Goal: Task Accomplishment & Management: Use online tool/utility

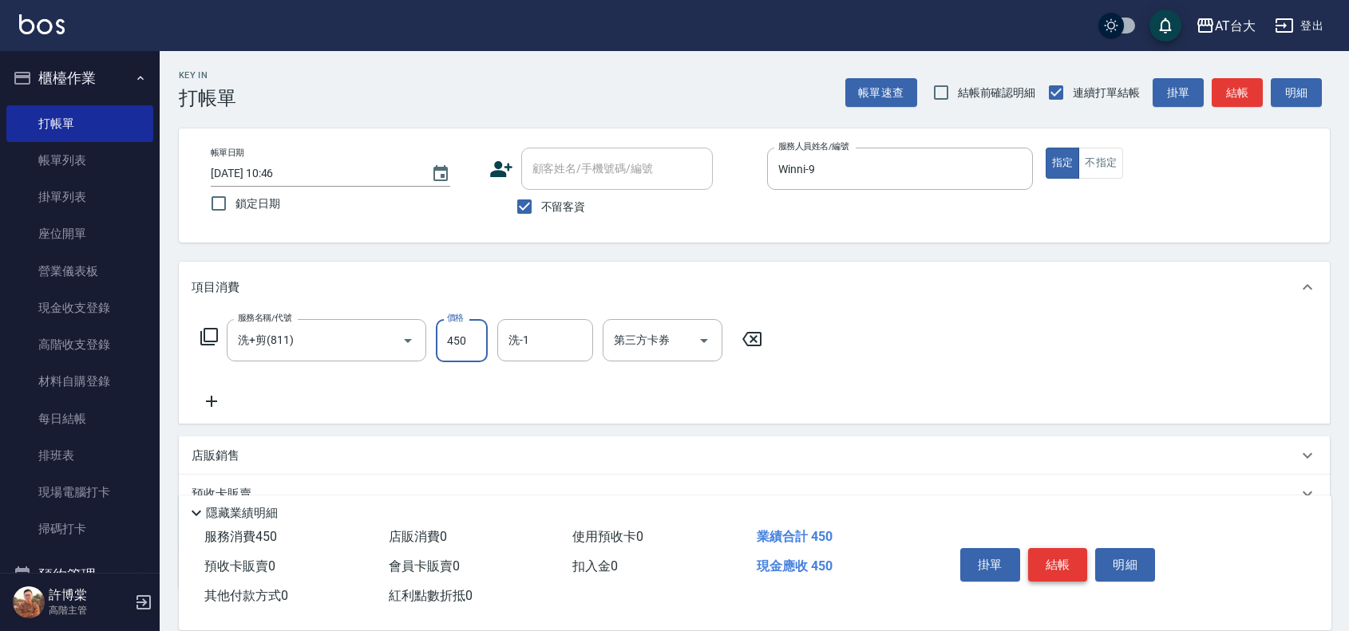
type input "450"
click at [1035, 563] on button "結帳" at bounding box center [1058, 565] width 60 height 34
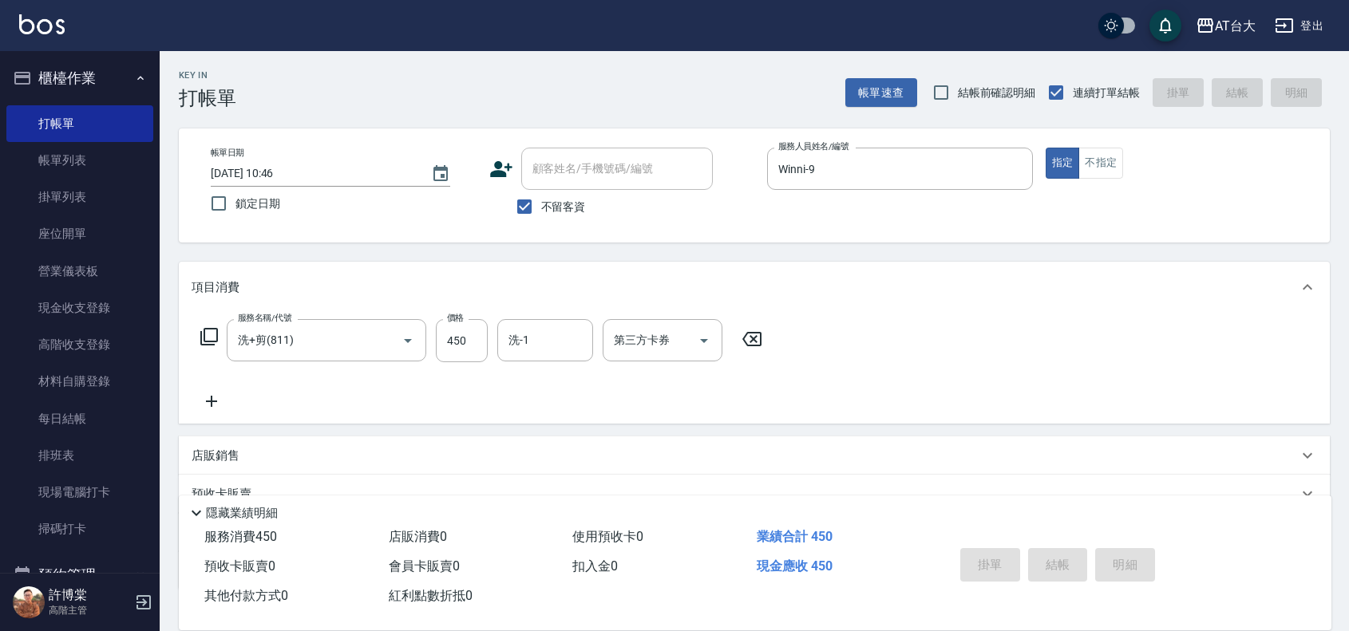
type input "[DATE] 12:00"
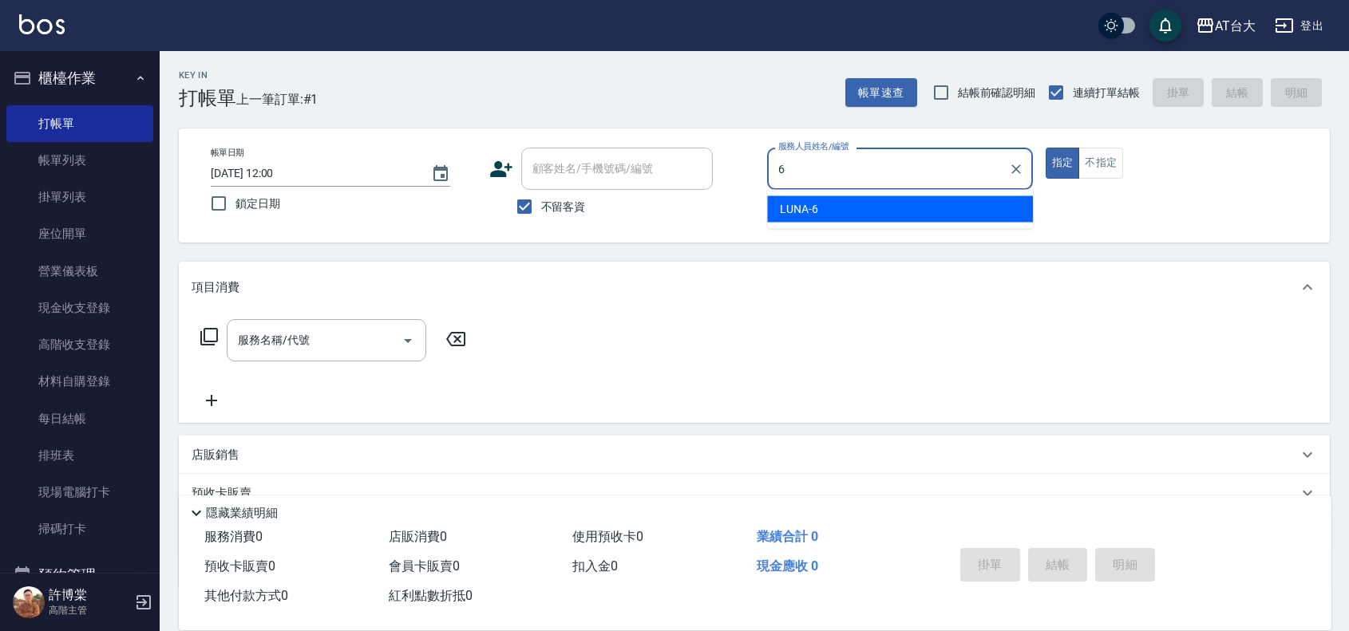
type input "LUNA-6"
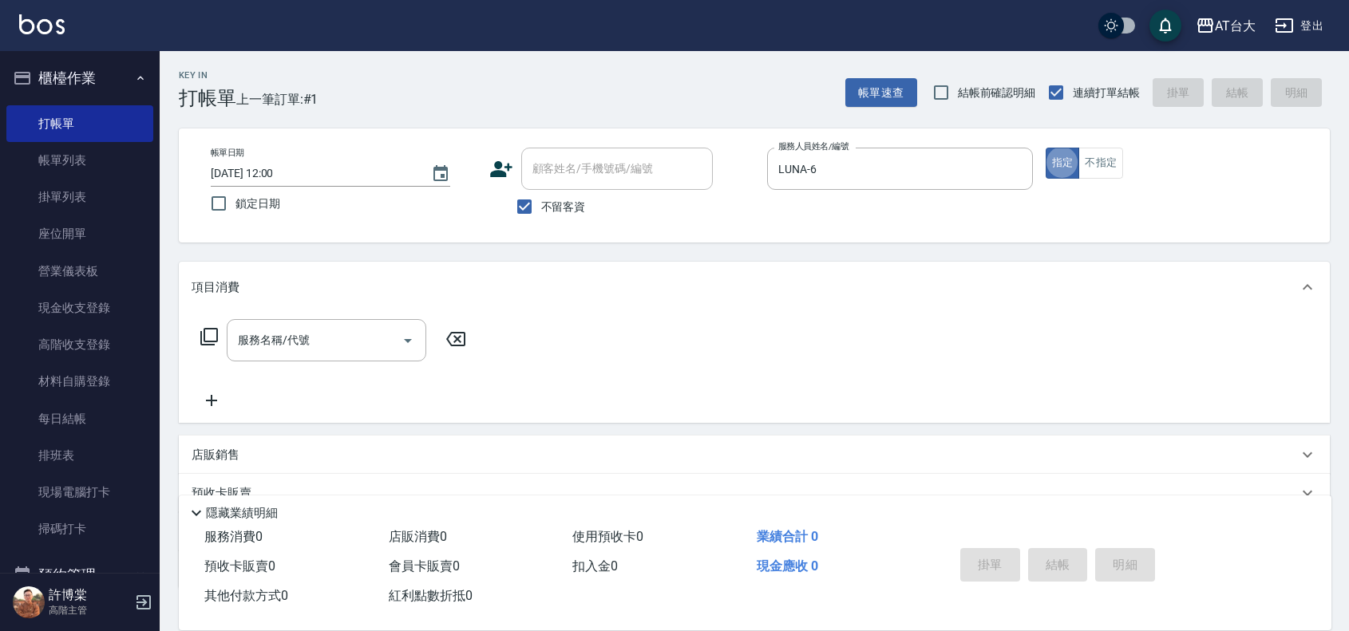
type button "true"
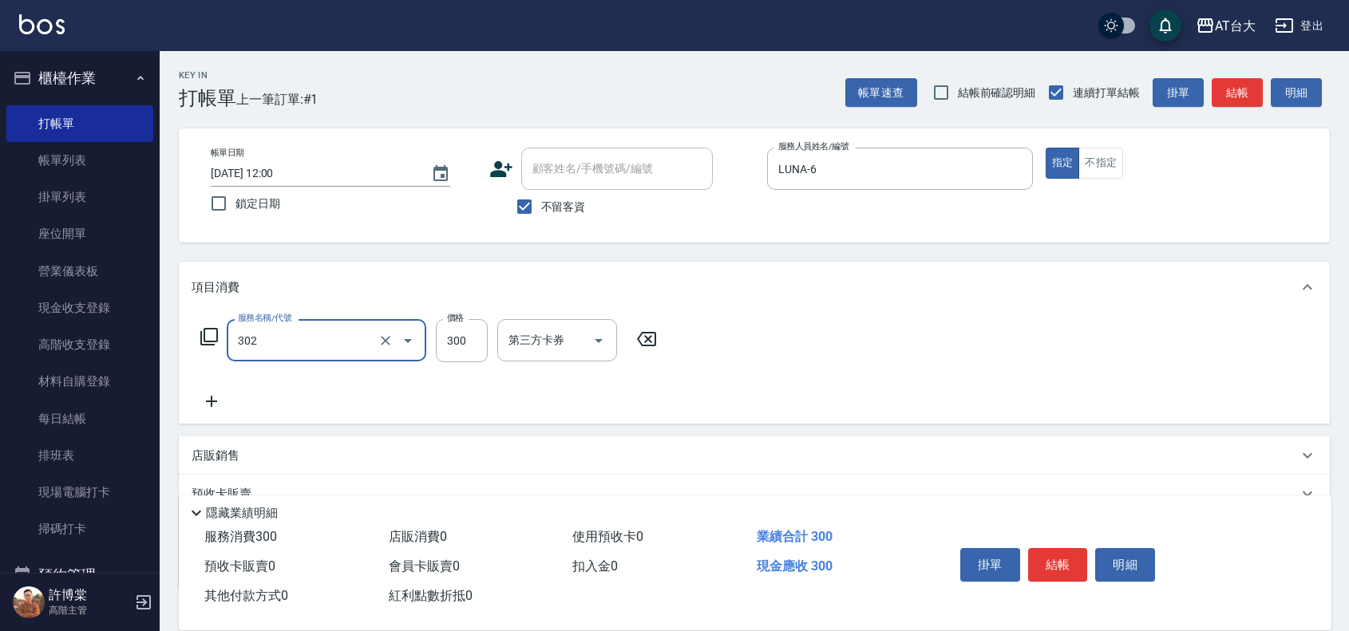
type input "剪髮(302)"
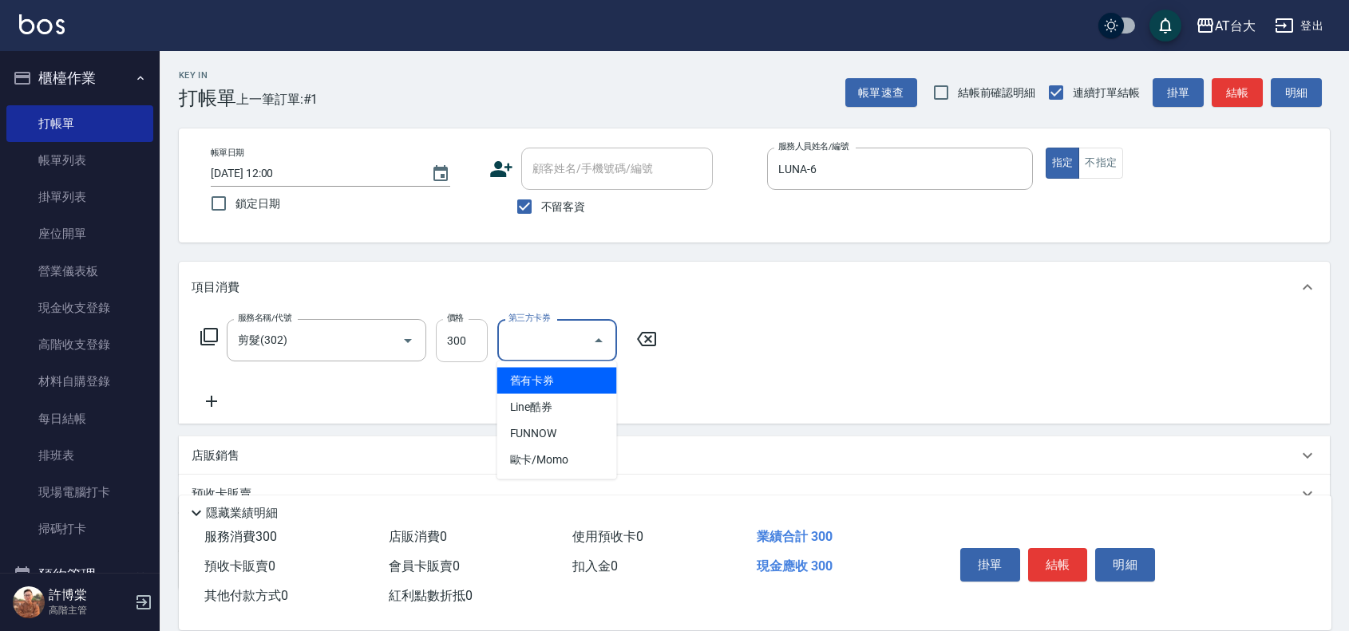
click at [441, 335] on input "300" at bounding box center [462, 340] width 52 height 43
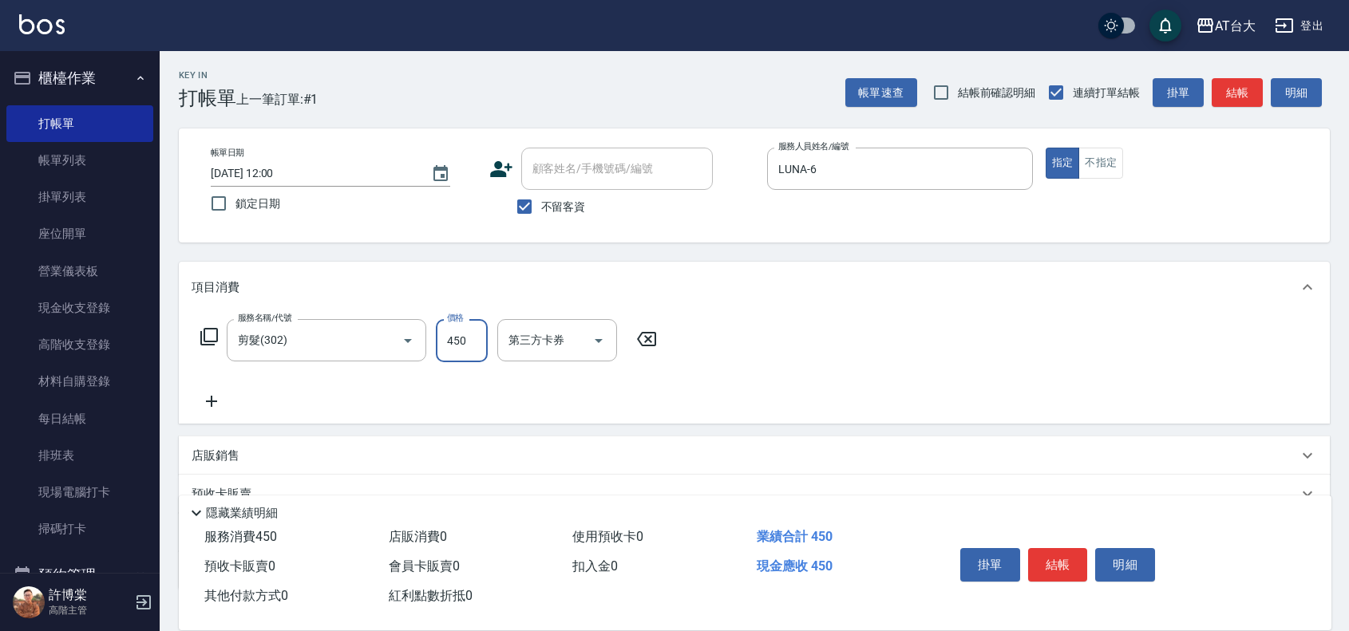
type input "450"
click at [1082, 556] on button "結帳" at bounding box center [1058, 565] width 60 height 34
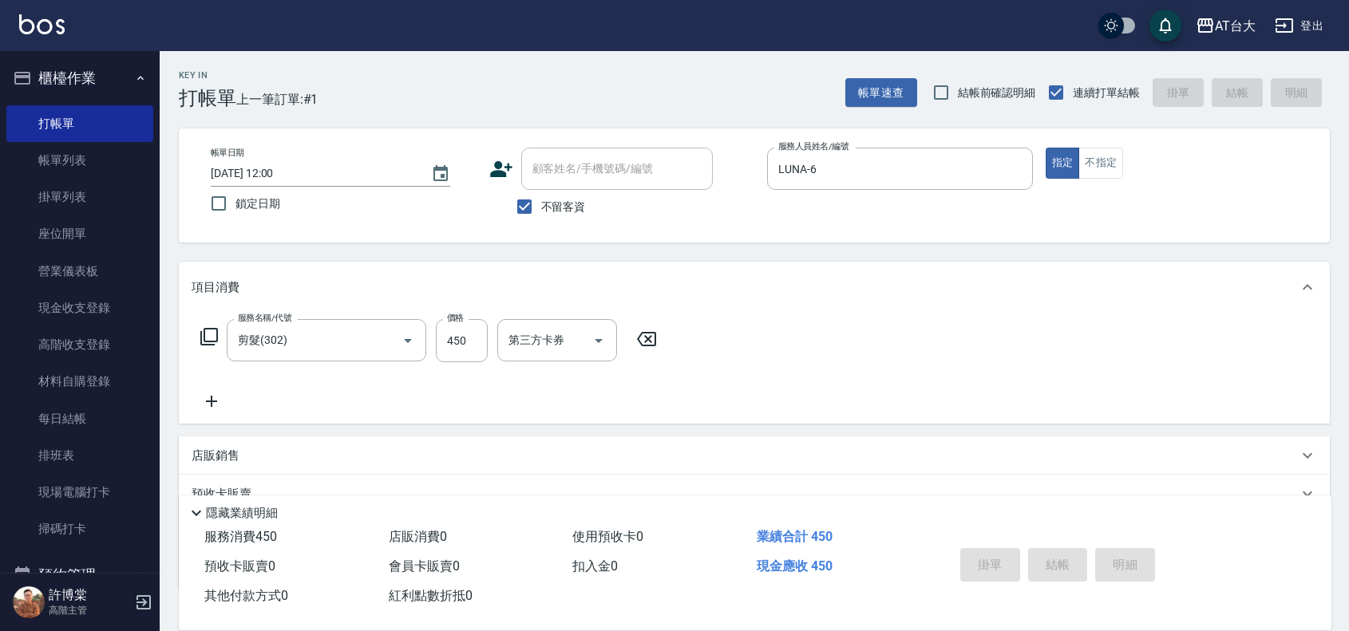
type input "[DATE] 12:08"
